Goal: Task Accomplishment & Management: Manage account settings

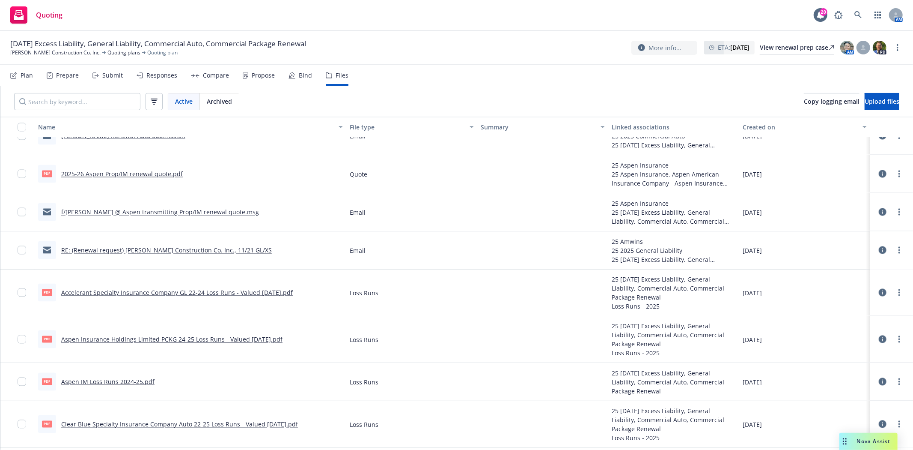
scroll to position [1422, 0]
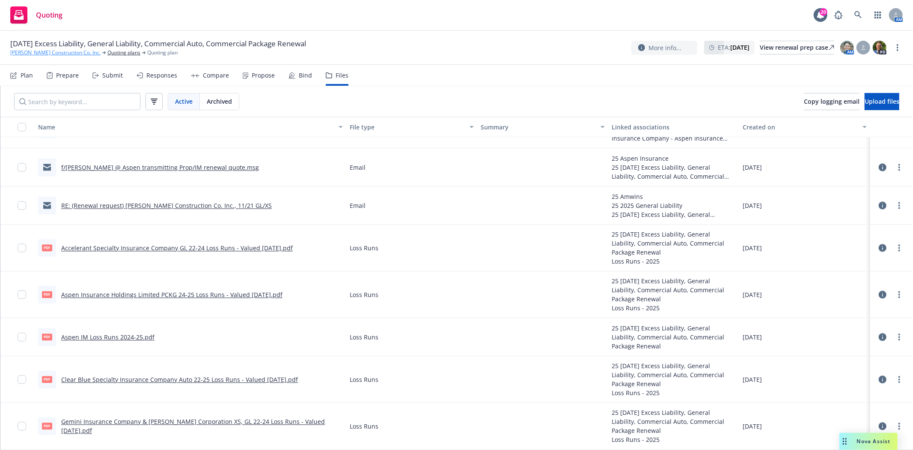
click at [38, 54] on link "[PERSON_NAME] Construction Co. Inc." at bounding box center [55, 53] width 90 height 8
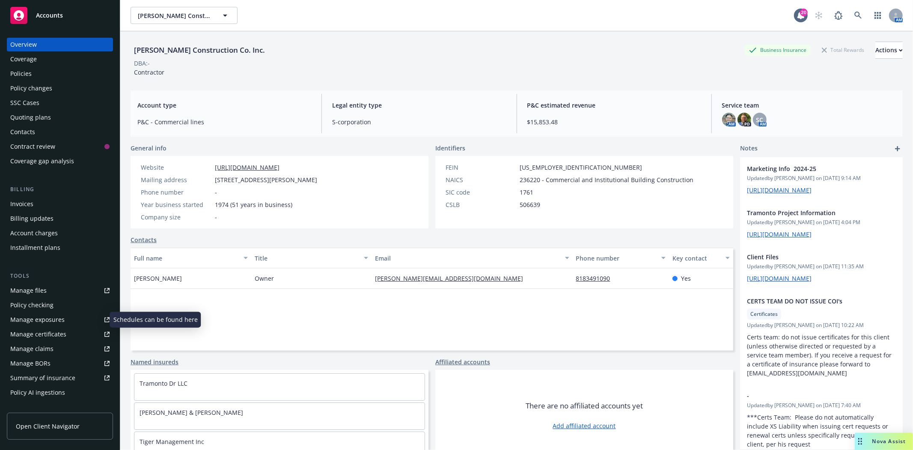
click at [52, 320] on div "Manage exposures" at bounding box center [37, 320] width 54 height 14
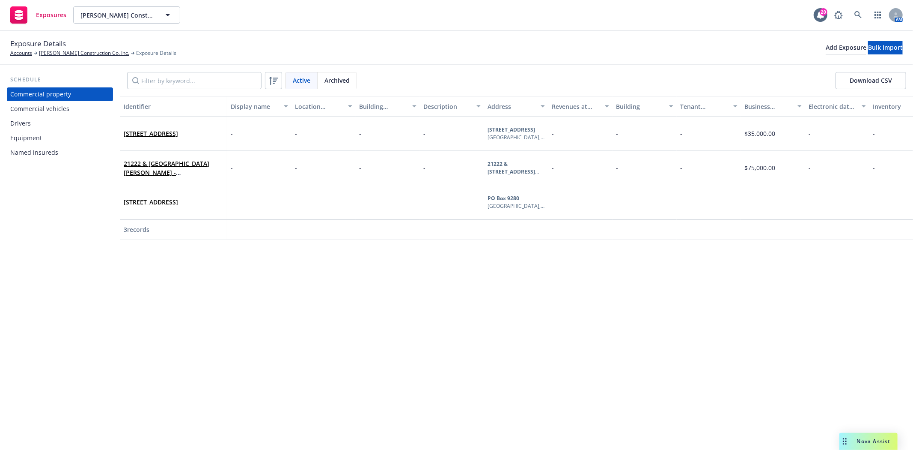
click at [45, 107] on div "Commercial vehicles" at bounding box center [39, 109] width 59 height 14
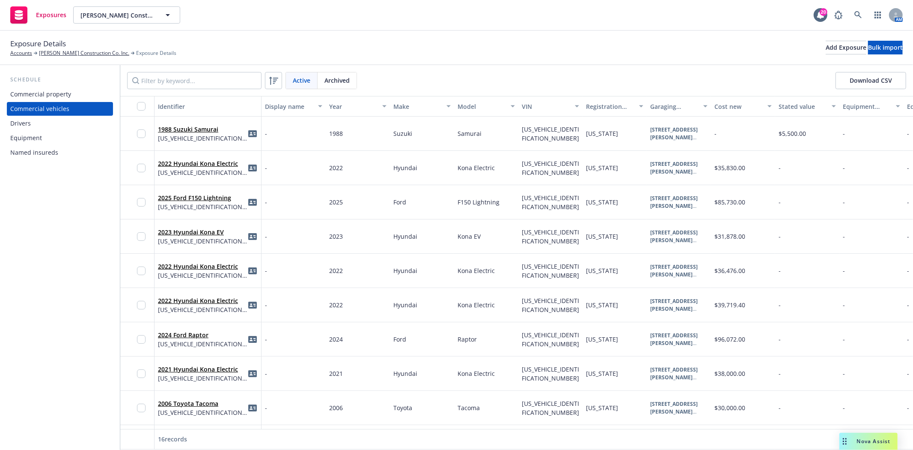
click at [32, 137] on div "Equipment" at bounding box center [26, 138] width 32 height 14
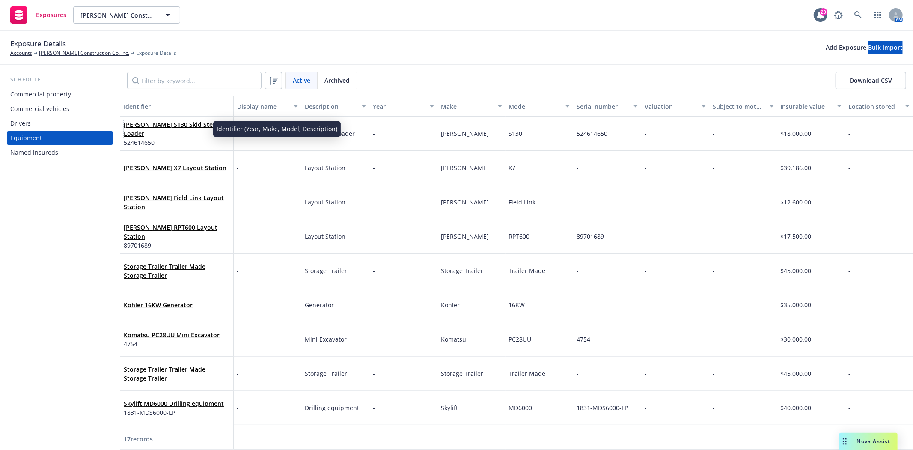
click at [171, 130] on link "[PERSON_NAME] S130 Skid Steer Loader" at bounding box center [171, 128] width 95 height 17
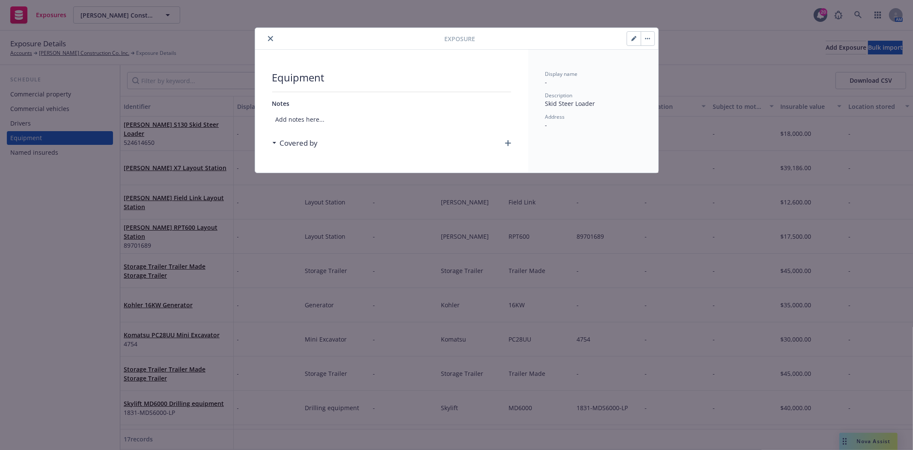
click at [632, 39] on icon "button" at bounding box center [634, 39] width 4 height 4
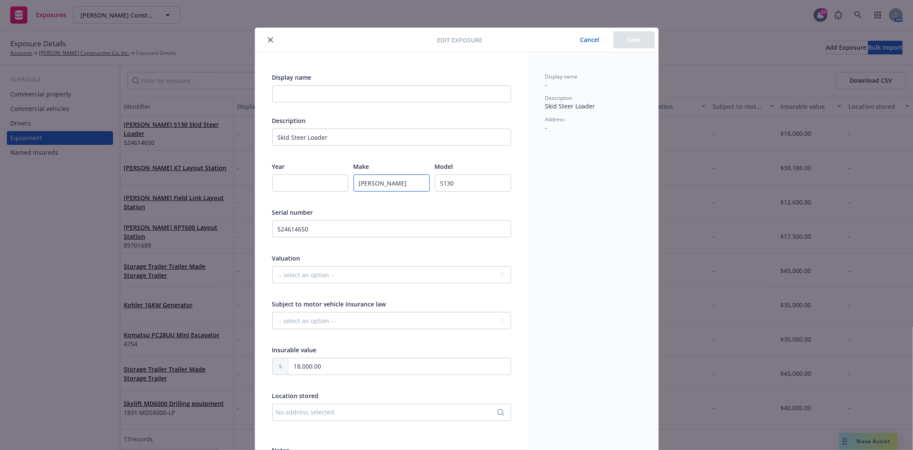
click at [379, 181] on input "[PERSON_NAME]" at bounding box center [392, 182] width 76 height 17
type input "Bocat"
click at [643, 45] on button "Save" at bounding box center [635, 39] width 42 height 17
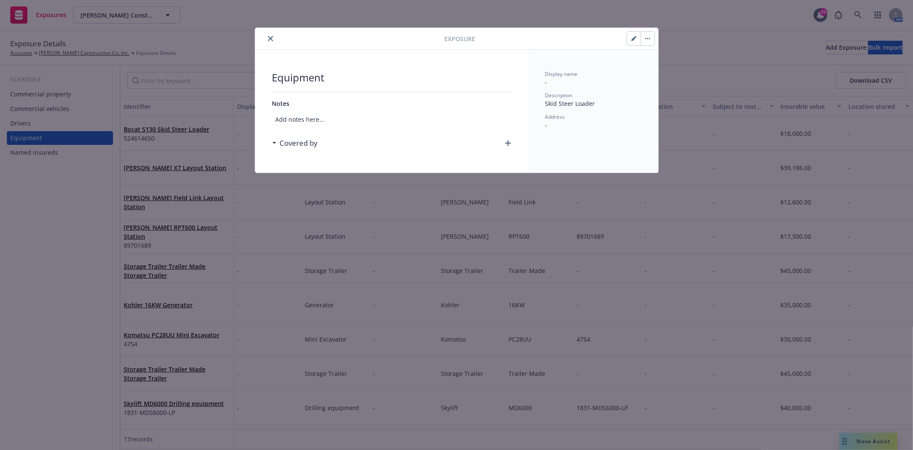
click at [268, 39] on icon "close" at bounding box center [270, 38] width 5 height 5
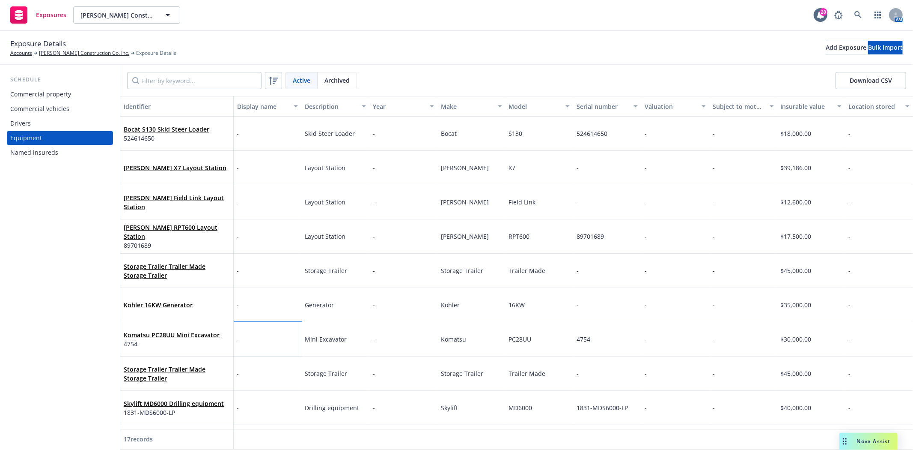
drag, startPoint x: 354, startPoint y: 298, endPoint x: 291, endPoint y: 344, distance: 78.4
click at [291, 344] on div "-" at bounding box center [268, 339] width 68 height 34
click at [53, 55] on link "[PERSON_NAME] Construction Co. Inc." at bounding box center [84, 53] width 90 height 8
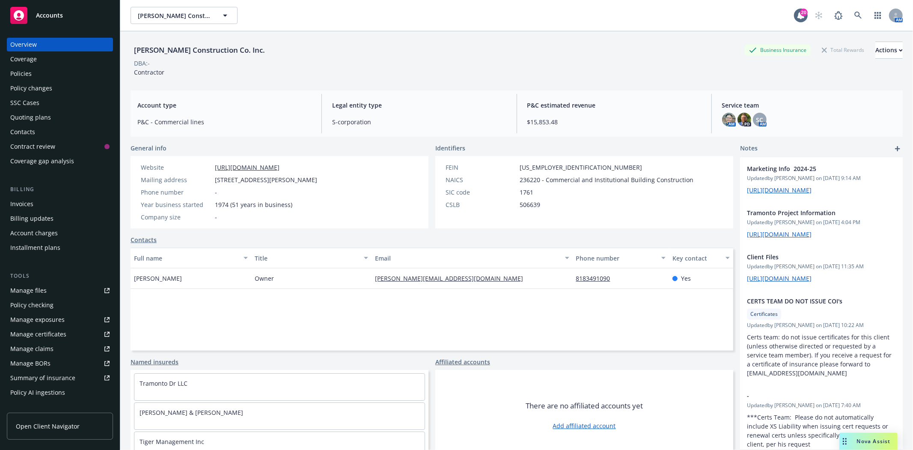
click at [36, 92] on div "Policy changes" at bounding box center [31, 88] width 42 height 14
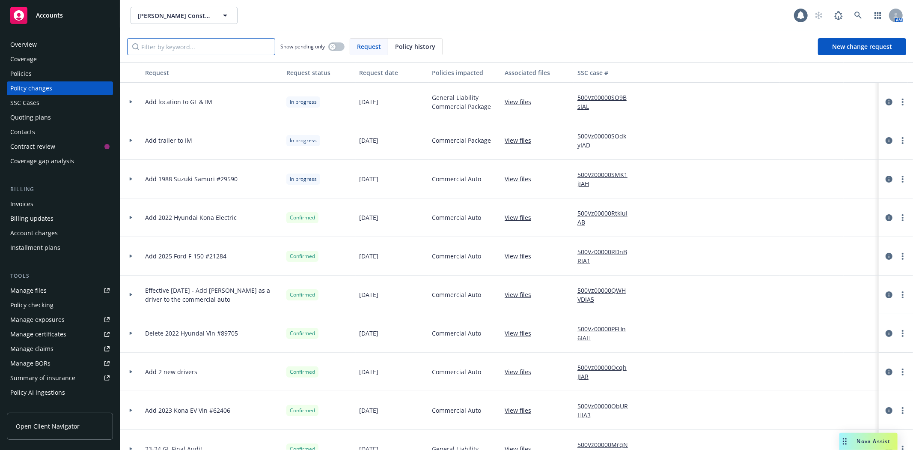
click at [161, 53] on input "Filter by keyword..." at bounding box center [201, 46] width 148 height 17
click at [171, 45] on input "Filter by keyword..." at bounding box center [201, 46] width 148 height 17
click at [131, 145] on div at bounding box center [130, 140] width 21 height 39
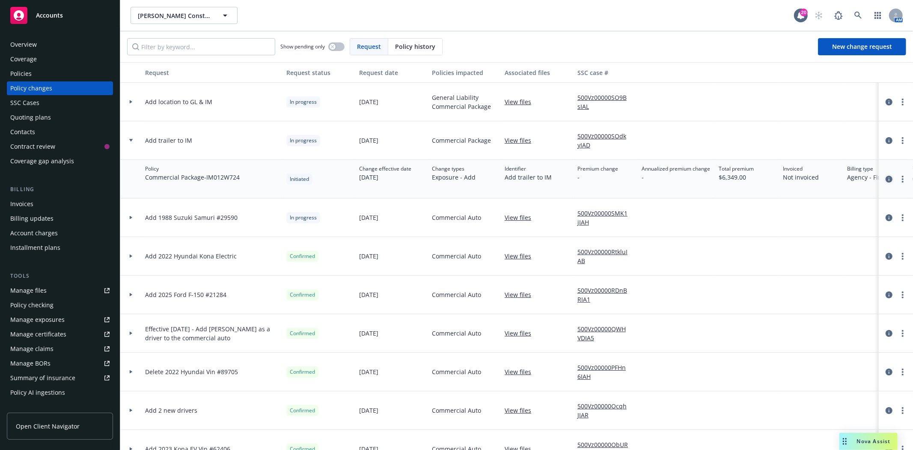
click at [886, 179] on icon "circleInformation" at bounding box center [889, 179] width 7 height 7
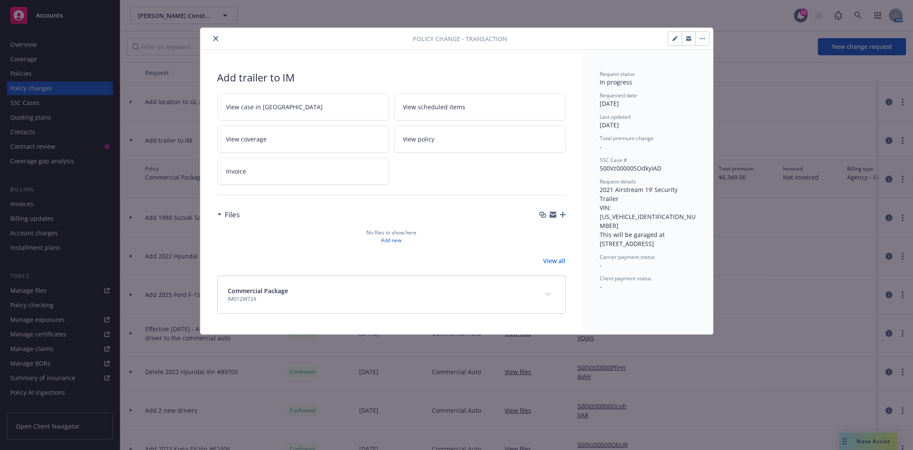
click at [217, 38] on icon "close" at bounding box center [215, 38] width 5 height 5
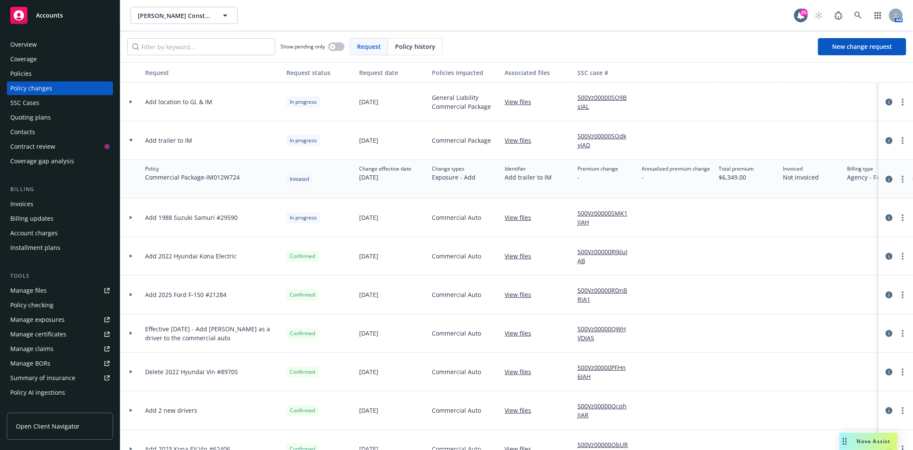
click at [130, 104] on div at bounding box center [130, 102] width 21 height 39
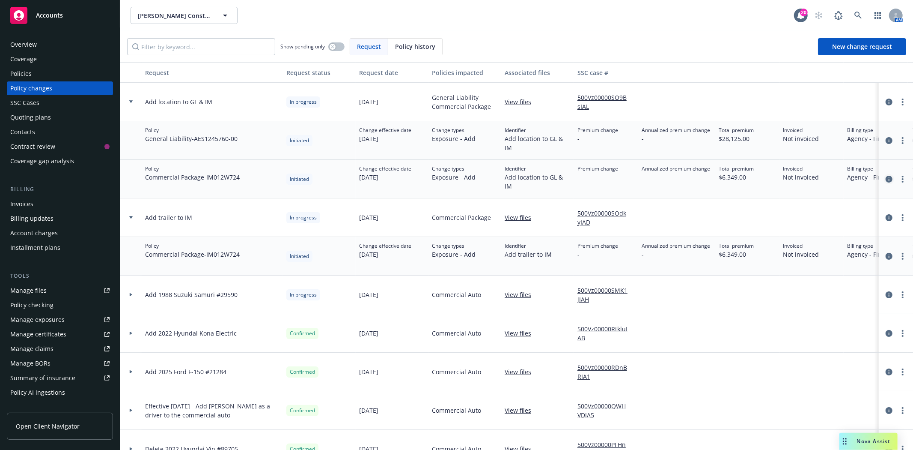
click at [886, 179] on icon "circleInformation" at bounding box center [889, 179] width 7 height 7
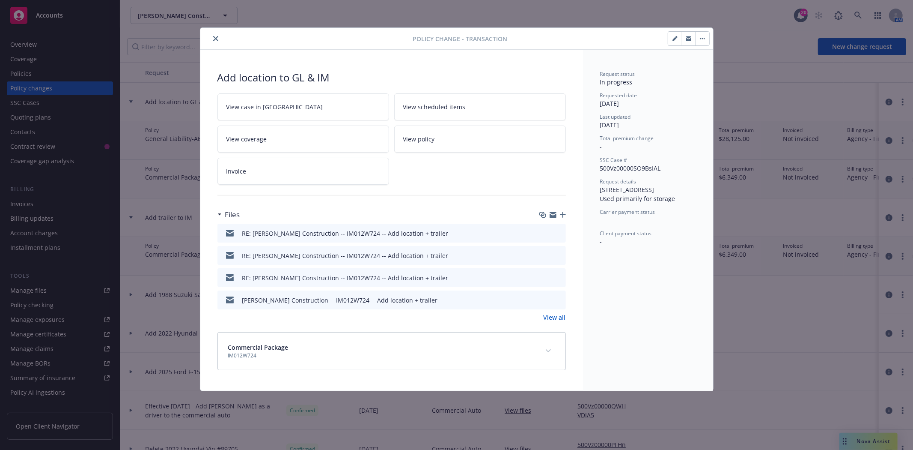
click at [562, 229] on icon "preview file" at bounding box center [558, 232] width 8 height 6
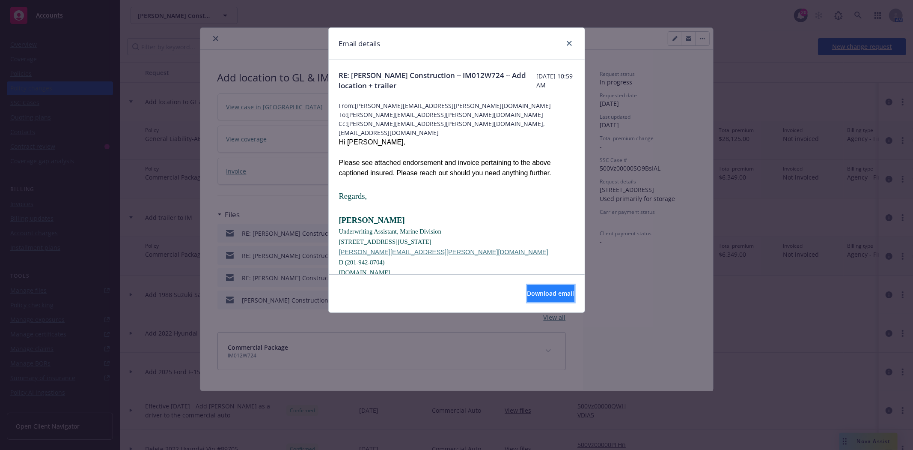
click at [528, 287] on button "Download email" at bounding box center [551, 293] width 47 height 17
click at [568, 44] on icon "close" at bounding box center [569, 43] width 5 height 5
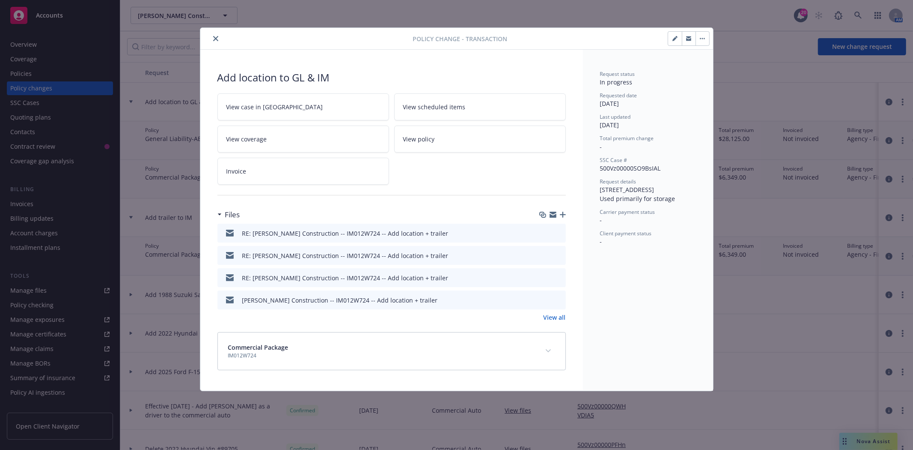
click at [216, 36] on icon "close" at bounding box center [215, 38] width 5 height 5
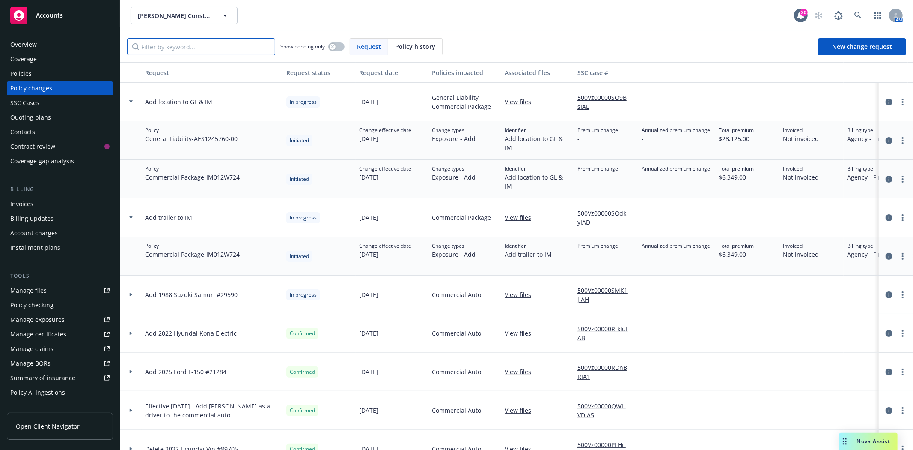
click at [180, 51] on input "Filter by keyword..." at bounding box center [201, 46] width 148 height 17
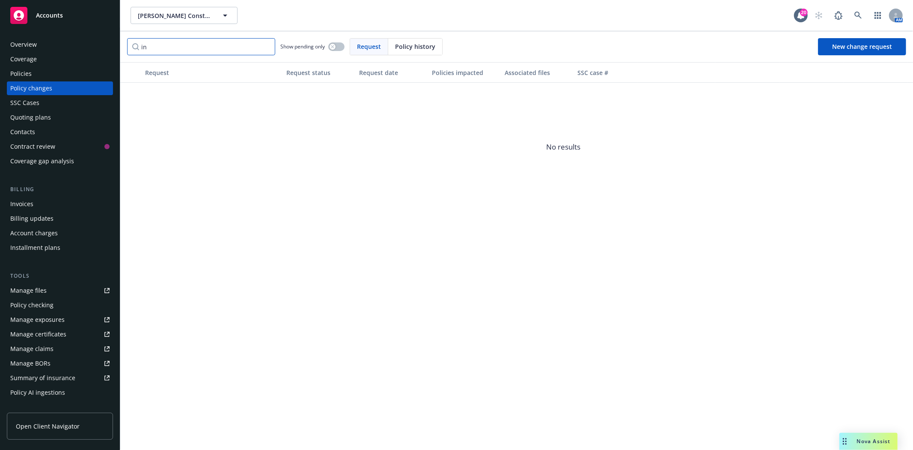
type input "i"
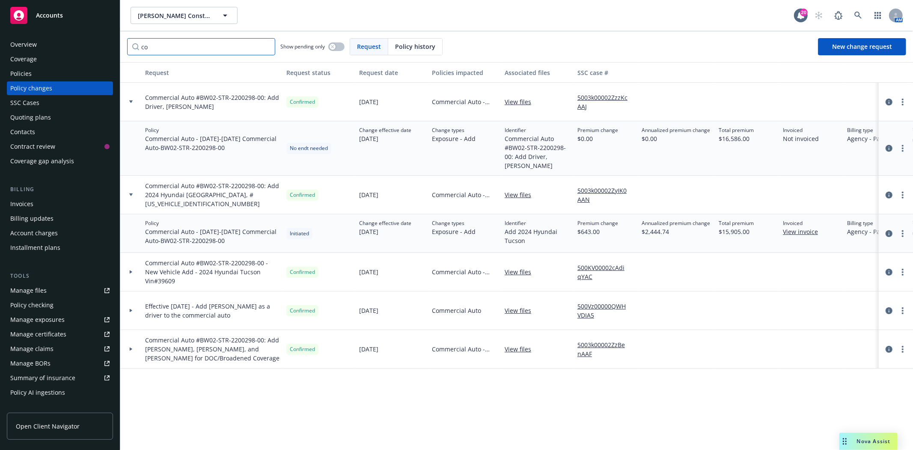
type input "c"
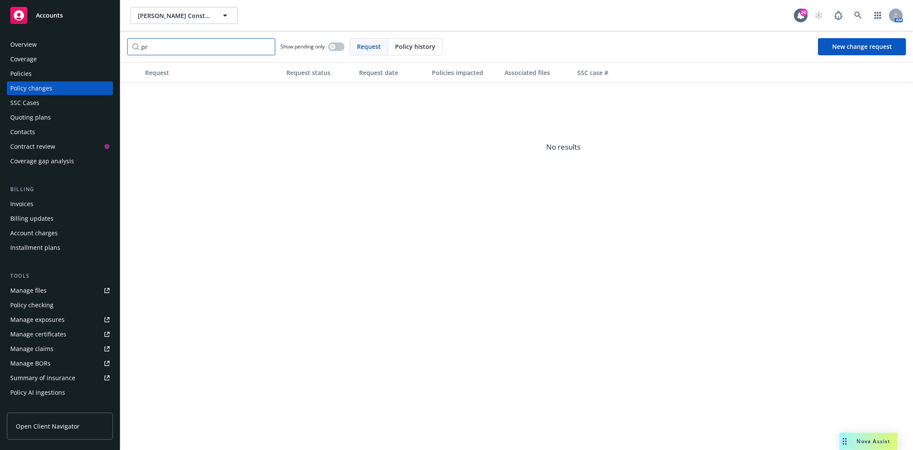
type input "p"
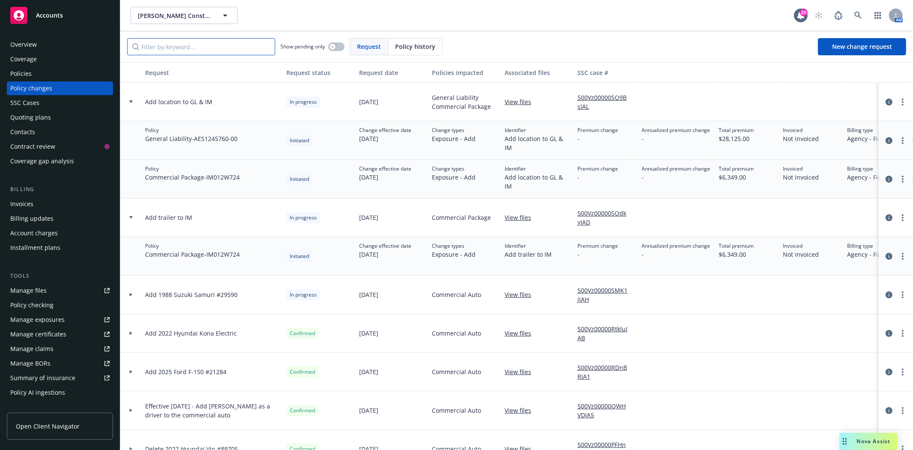
click at [193, 45] on input "Filter by keyword..." at bounding box center [201, 46] width 148 height 17
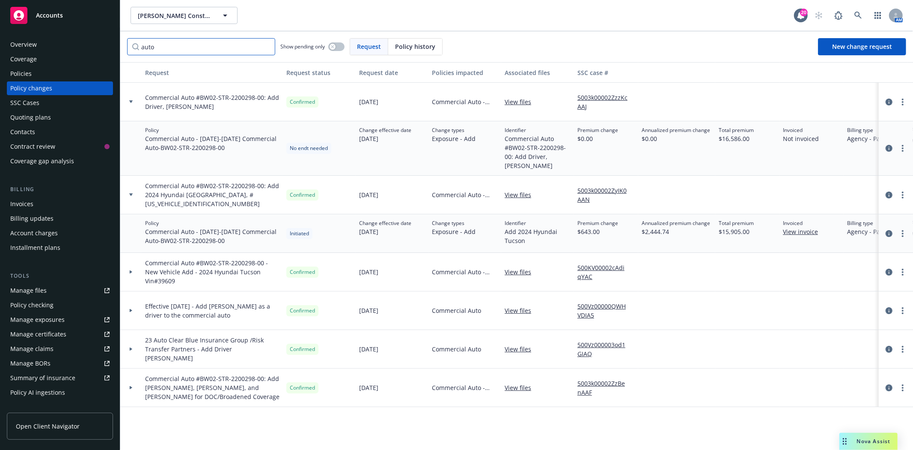
type input "auto"
click at [131, 101] on icon at bounding box center [130, 101] width 3 height 3
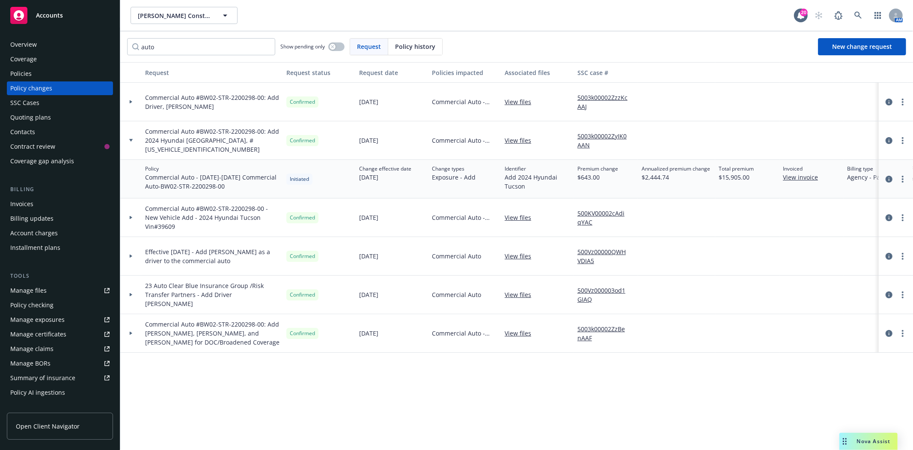
drag, startPoint x: 263, startPoint y: 1, endPoint x: 281, endPoint y: 385, distance: 384.5
click at [281, 385] on div "Request Request status Request date Policies impacted Associated files SSC case…" at bounding box center [516, 255] width 793 height 387
click at [129, 256] on icon at bounding box center [130, 255] width 3 height 3
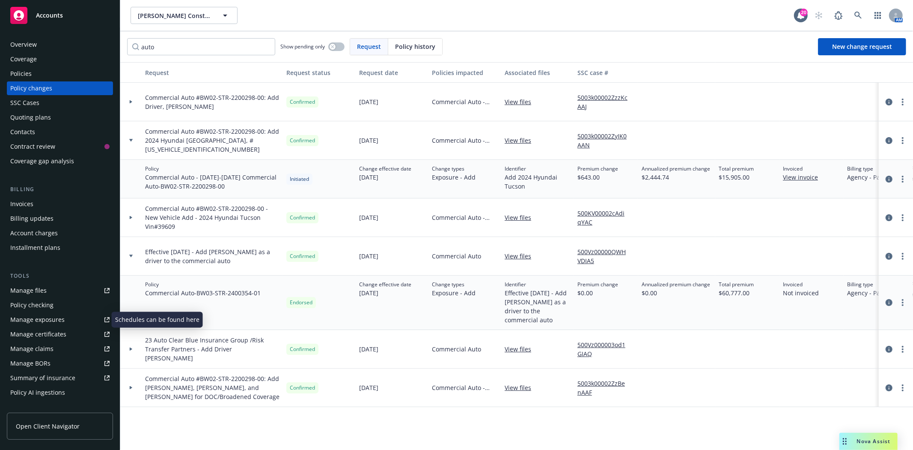
click at [62, 314] on div "Manage exposures" at bounding box center [37, 320] width 54 height 14
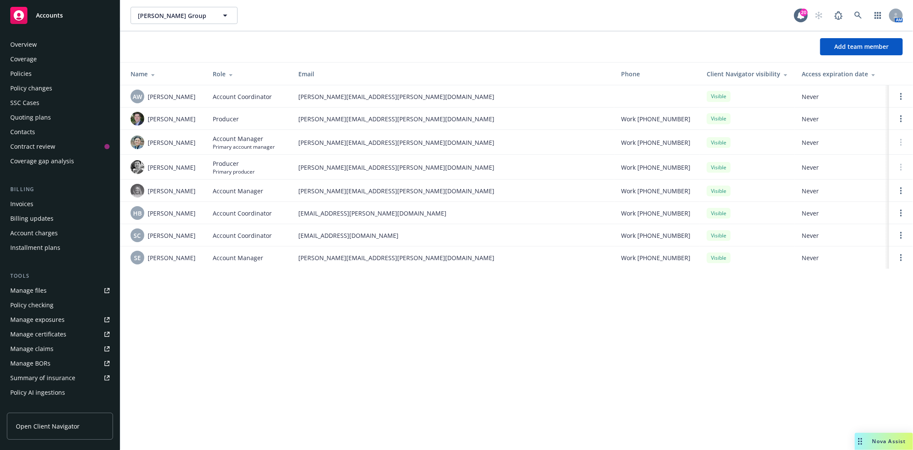
click at [46, 19] on div "Accounts" at bounding box center [59, 15] width 99 height 17
